Goal: Communication & Community: Answer question/provide support

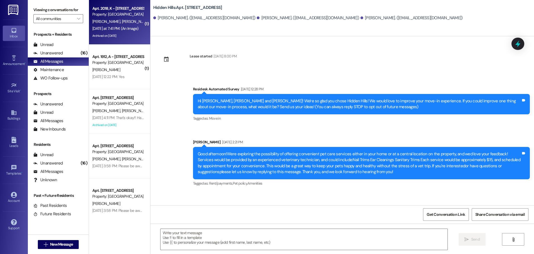
scroll to position [857, 0]
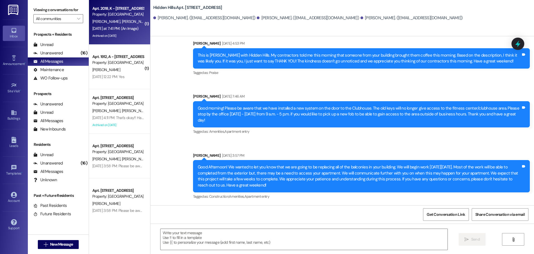
click at [126, 23] on div "[PERSON_NAME] [PERSON_NAME]" at bounding box center [118, 21] width 53 height 7
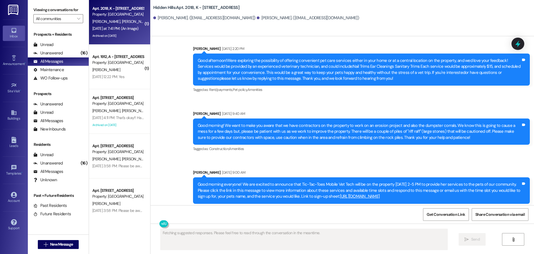
scroll to position [13192, 0]
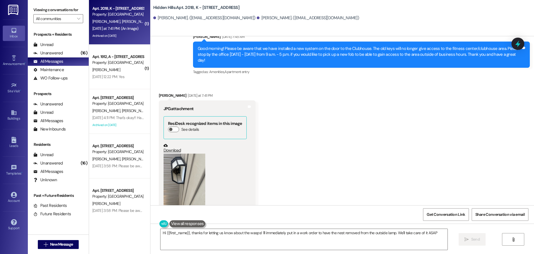
type textarea "Hi {{first_name}}, thanks for letting us know about the wasps! I'll immediately…"
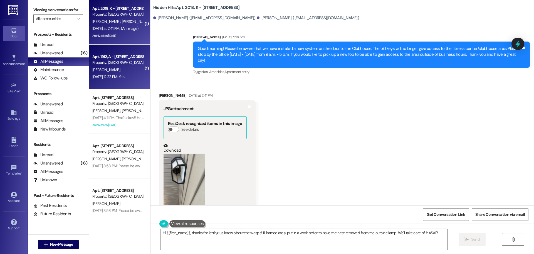
click at [99, 82] on div "Apt. 1912, A - [STREET_ADDRESS] Property: [GEOGRAPHIC_DATA] [PERSON_NAME] [DATE…" at bounding box center [119, 67] width 61 height 45
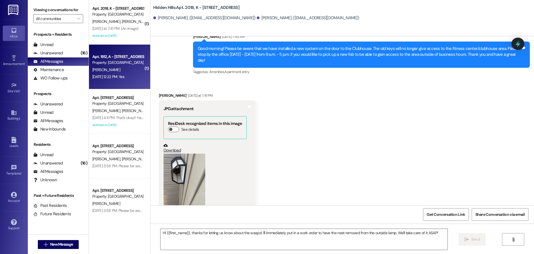
type textarea "Fetching suggested responses. Please feel free to read through the conversation…"
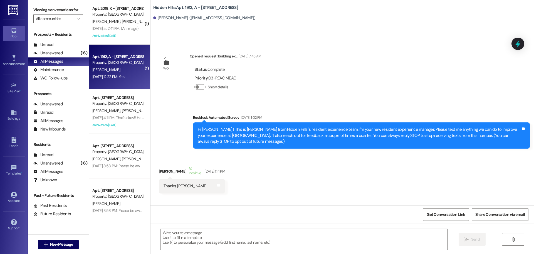
type textarea "Fetching suggested responses. Please feel free to read through the conversation…"
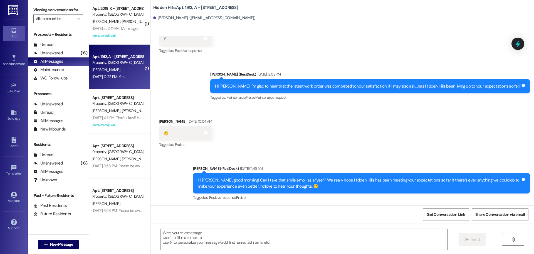
scroll to position [9943, 0]
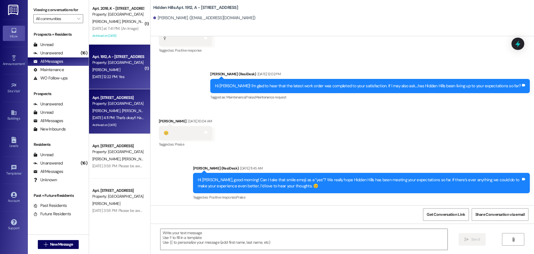
click at [117, 107] on div "[PERSON_NAME] [PERSON_NAME]" at bounding box center [118, 110] width 53 height 7
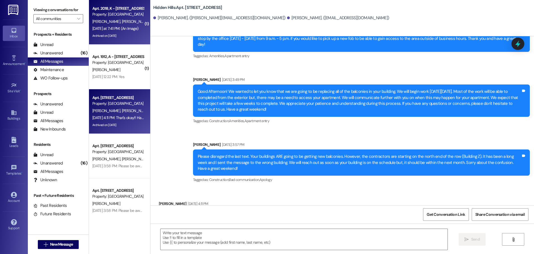
scroll to position [8612, 0]
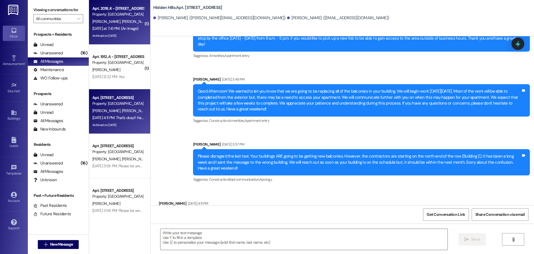
click at [122, 34] on div "Archived on [DATE]" at bounding box center [118, 35] width 53 height 7
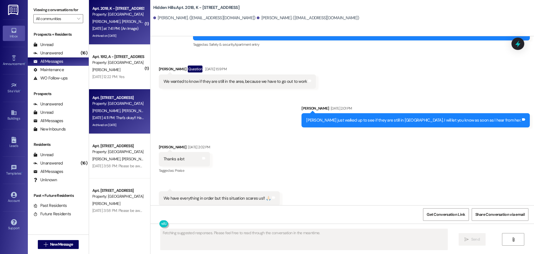
scroll to position [13192, 0]
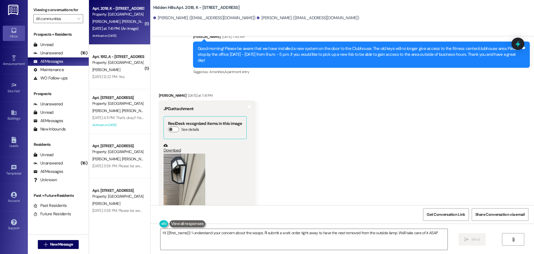
type textarea "Hi {{first_name}}! I understand your concern about the wasps. I'll submit a wor…"
